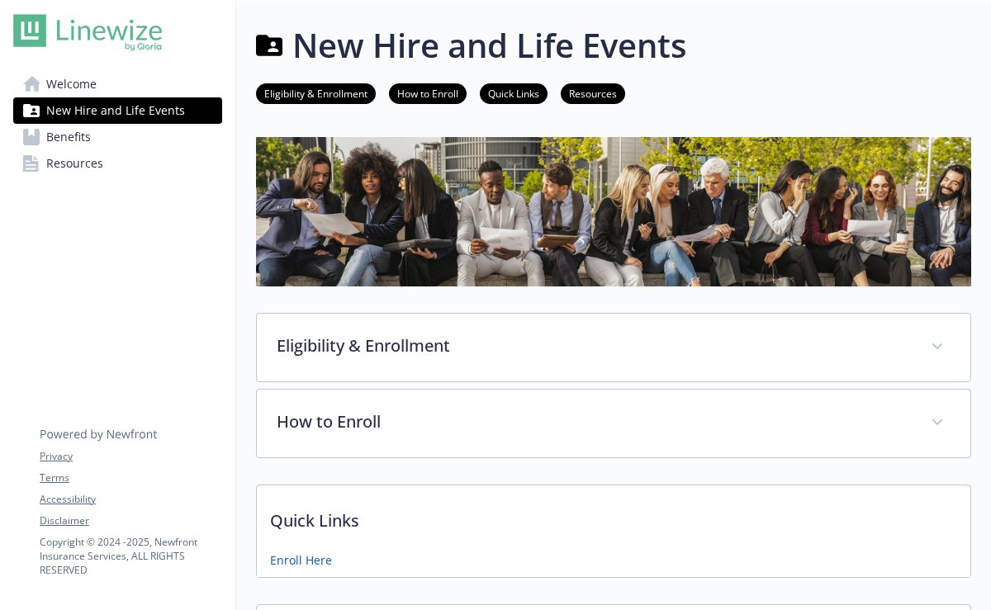
click at [169, 400] on div "Welcome New Hire and Life Events Benefits Resources Privacy Terms Accessibility…" at bounding box center [118, 475] width 236 height 949
